Goal: Check status

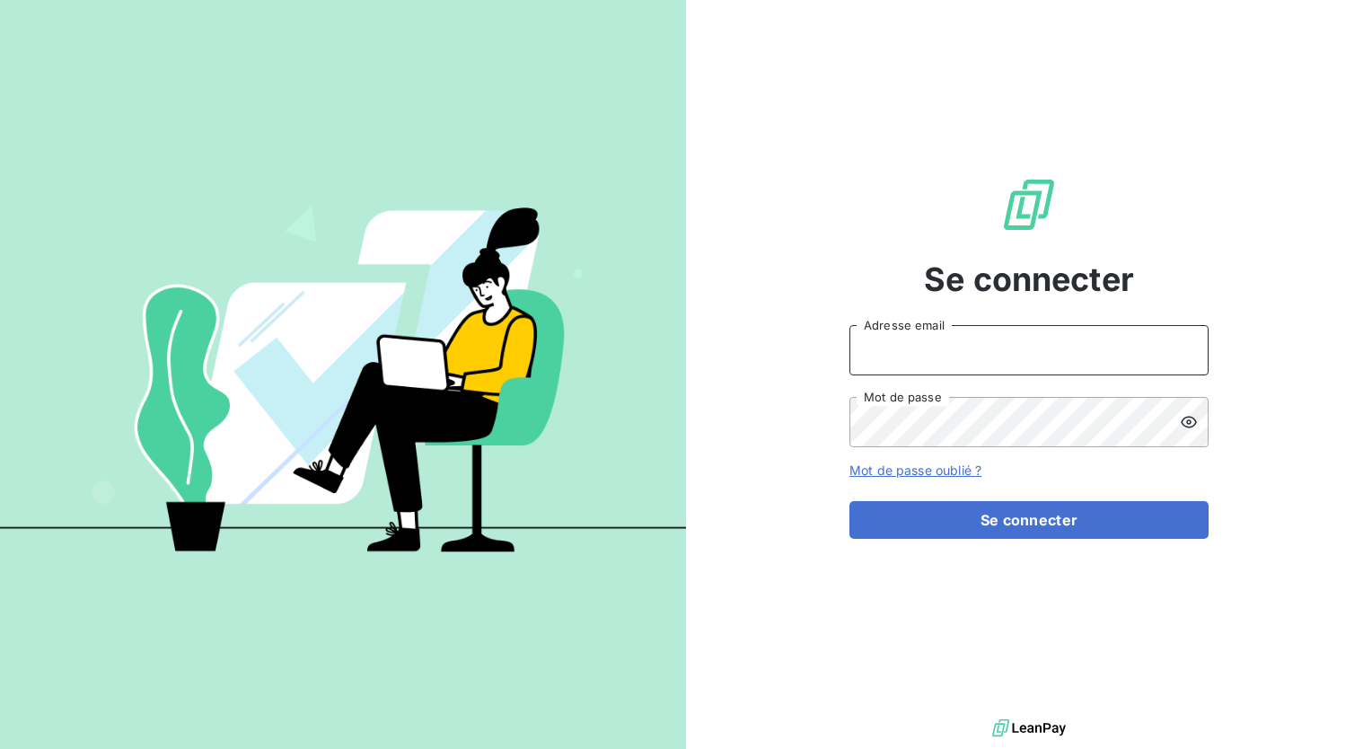
click at [1079, 343] on input "Adresse email" at bounding box center [1029, 350] width 359 height 50
type input "[EMAIL_ADDRESS][DOMAIN_NAME]"
click at [1187, 400] on div at bounding box center [1194, 422] width 29 height 50
click at [1187, 408] on div at bounding box center [1194, 422] width 29 height 50
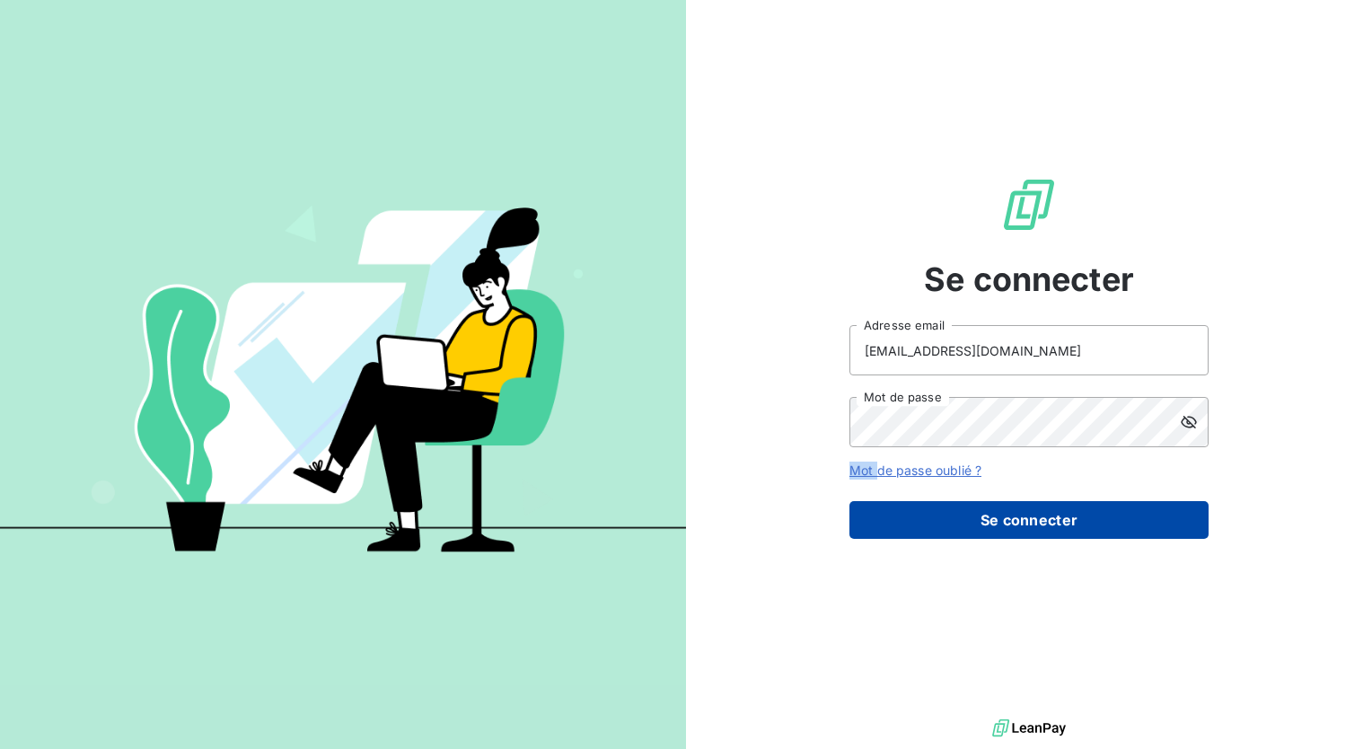
drag, startPoint x: 1187, startPoint y: 408, endPoint x: 1097, endPoint y: 519, distance: 143.1
click at [1096, 515] on button "Se connecter" at bounding box center [1029, 520] width 359 height 38
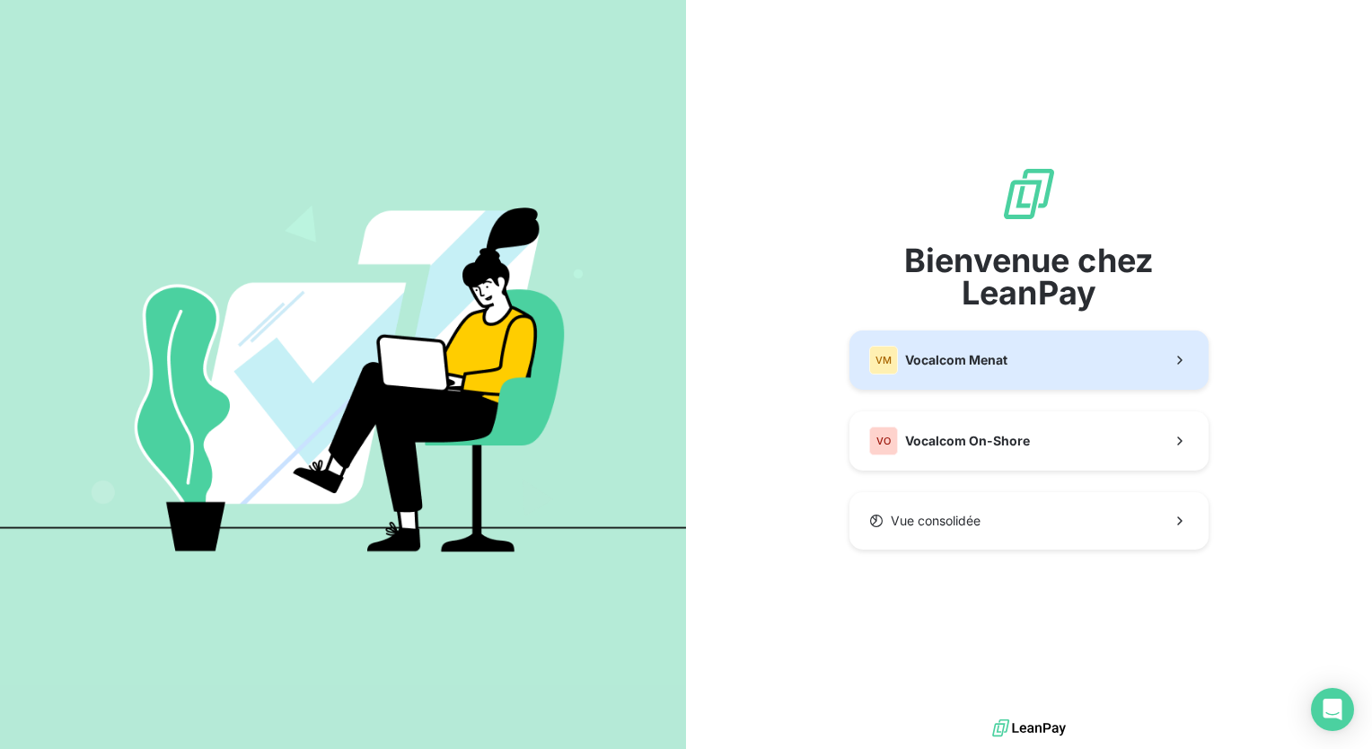
click at [1010, 365] on button "VM Vocalcom Menat" at bounding box center [1029, 359] width 359 height 59
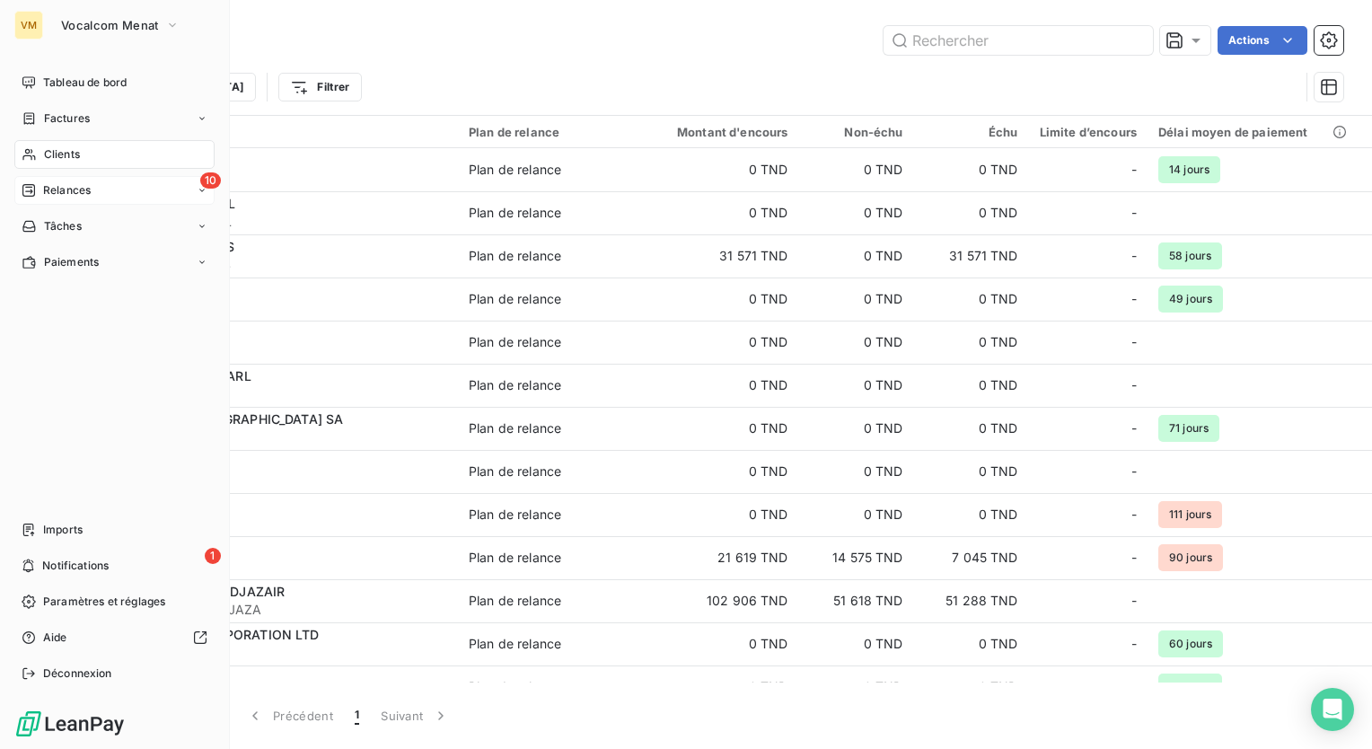
click at [87, 199] on div "10 Relances" at bounding box center [114, 190] width 200 height 29
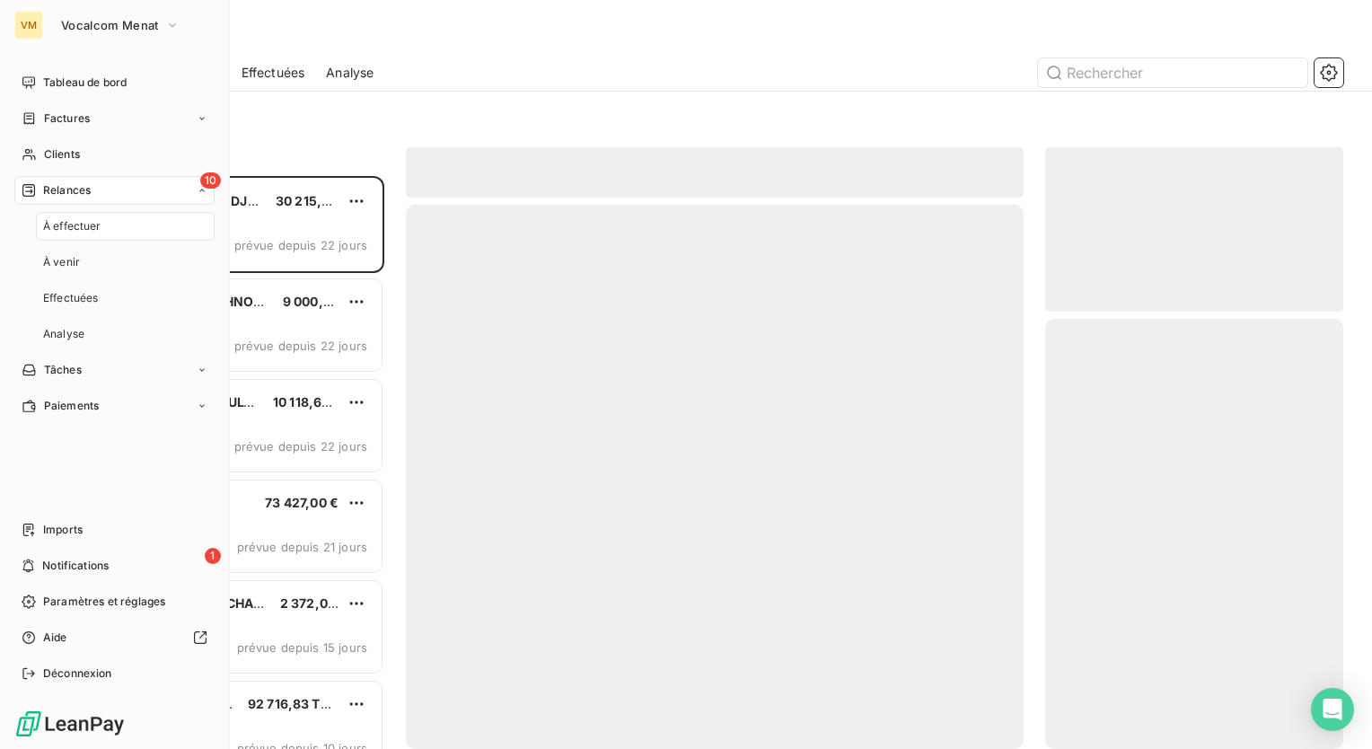
scroll to position [559, 284]
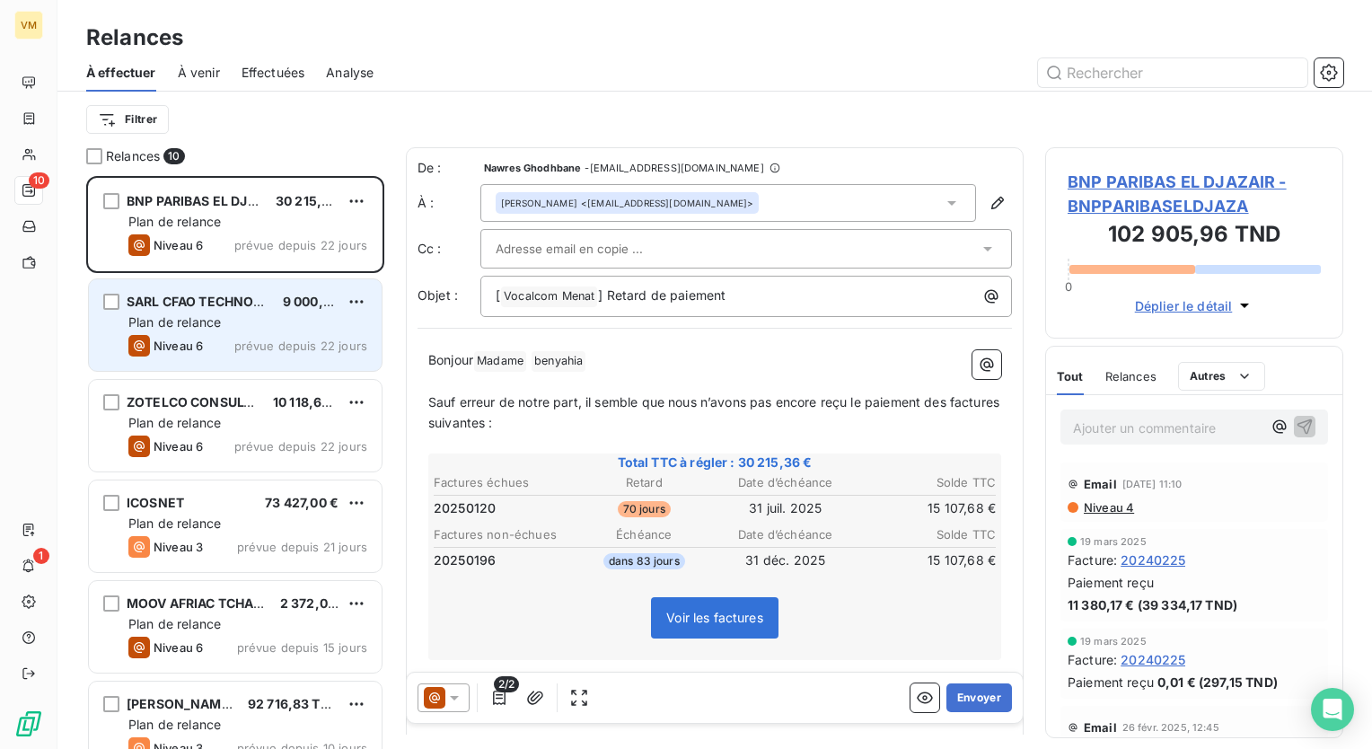
click at [327, 321] on div "Plan de relance" at bounding box center [247, 322] width 239 height 18
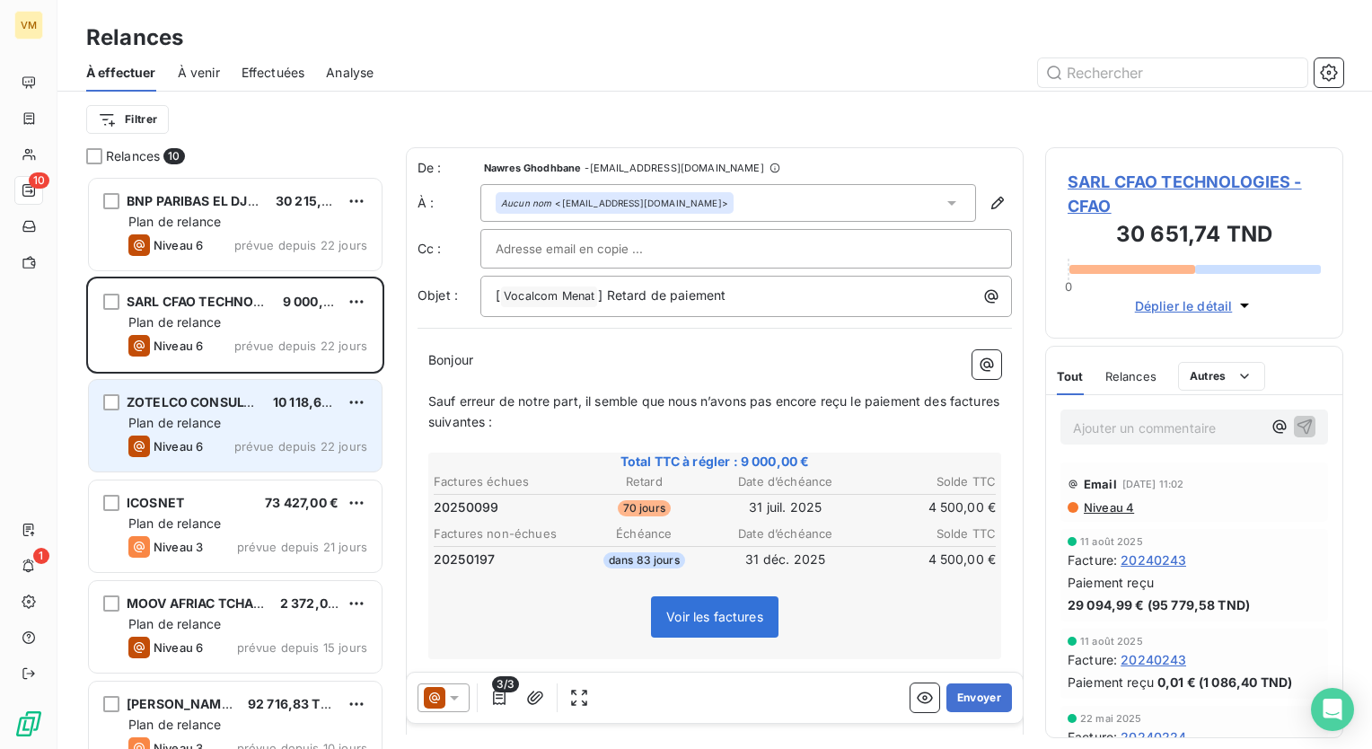
click at [294, 432] on div "ZOTELCO CONSULTING LTD 10 118,64 TND Plan de relance Niveau 6 prévue depuis 22 …" at bounding box center [235, 426] width 293 height 92
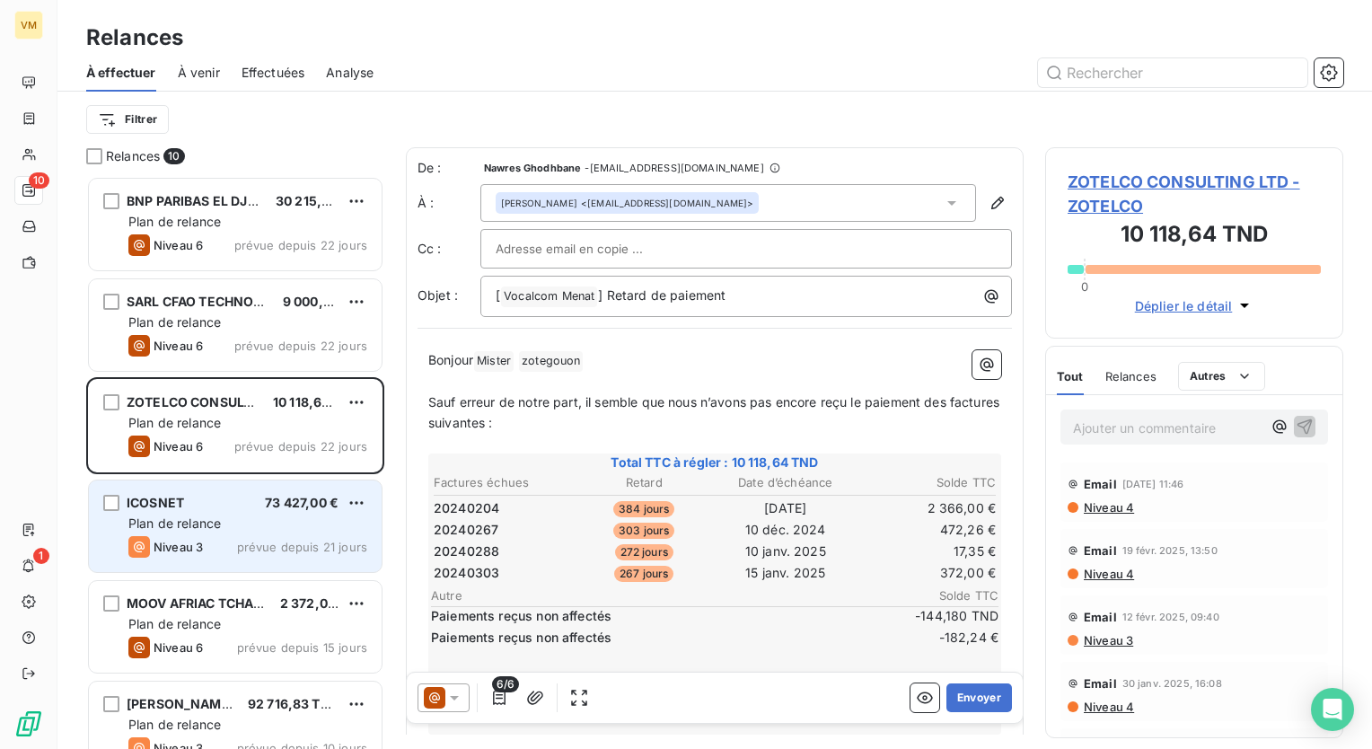
click at [198, 501] on div "ICOSNET 73 427,00 €" at bounding box center [247, 503] width 239 height 16
